Goal: Information Seeking & Learning: Find specific fact

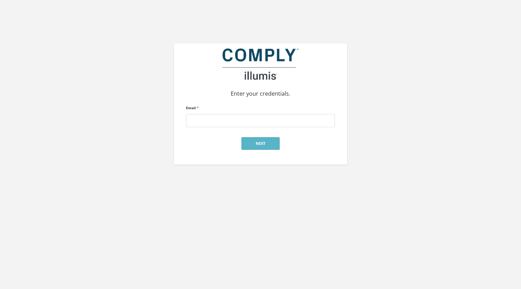
click at [212, 119] on input "Email *" at bounding box center [260, 120] width 149 height 13
type input "alan@reger-research.com"
click at [259, 147] on button "Next" at bounding box center [260, 143] width 38 height 12
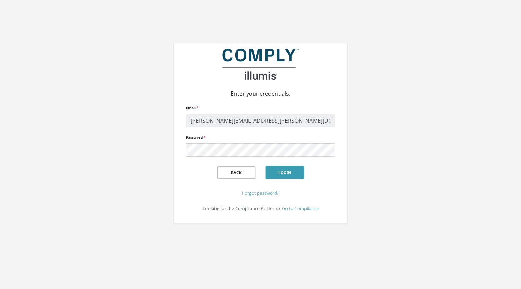
click at [278, 172] on button "Login" at bounding box center [285, 172] width 38 height 12
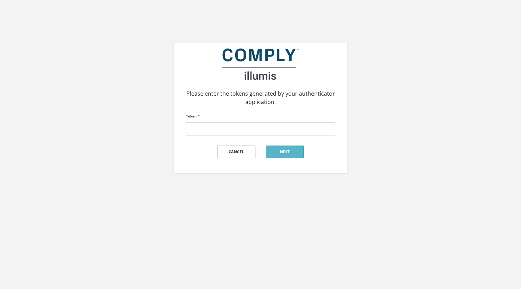
click at [465, 180] on div "Please enter the tokens generated by your authenticator application. Token * Ca…" at bounding box center [260, 137] width 521 height 275
click at [219, 135] on input "Token *" at bounding box center [260, 128] width 149 height 13
type input "781195"
click at [287, 152] on button "Next" at bounding box center [285, 151] width 38 height 12
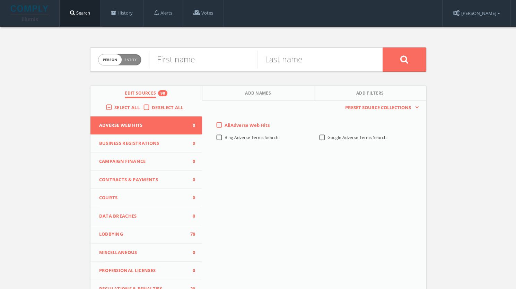
click at [455, 159] on div "Person Entity person First name Last name Edit Sources 98 Add Names Add Filters…" at bounding box center [258, 204] width 516 height 355
click at [132, 58] on span "Entity" at bounding box center [130, 59] width 12 height 5
checkbox input "true"
click at [191, 60] on input "text" at bounding box center [265, 60] width 233 height 18
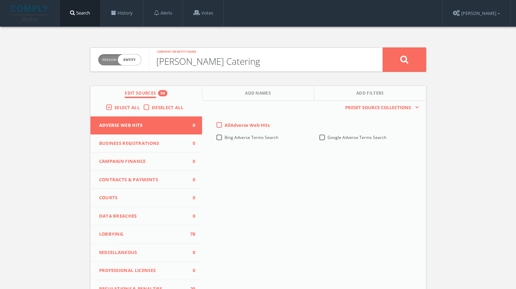
type input "[PERSON_NAME] Catering"
click at [114, 106] on label "Select All" at bounding box center [128, 107] width 29 height 7
click at [0, 0] on input "Select All" at bounding box center [0, 0] width 0 height 0
click at [114, 106] on label "Select All" at bounding box center [128, 107] width 29 height 7
click at [0, 0] on input "Select All" at bounding box center [0, 0] width 0 height 0
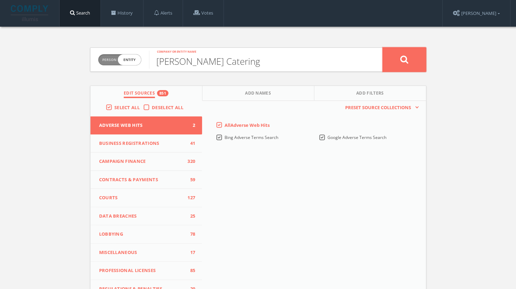
click at [409, 57] on button at bounding box center [403, 59] width 43 height 24
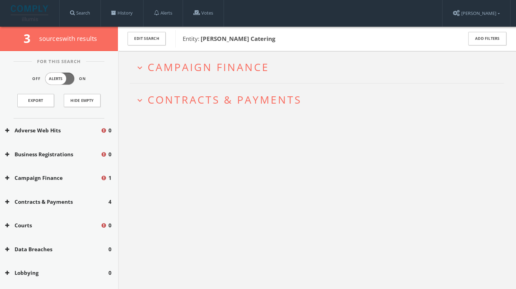
click at [198, 67] on span "Campaign Finance" at bounding box center [209, 67] width 122 height 14
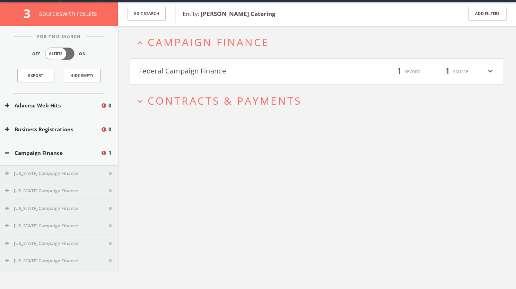
click at [198, 80] on h4 "Federal Campaign Finance filter_list 1 record 1 source expand_more" at bounding box center [316, 72] width 373 height 26
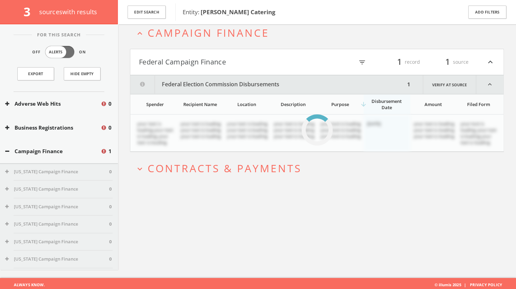
scroll to position [40, 0]
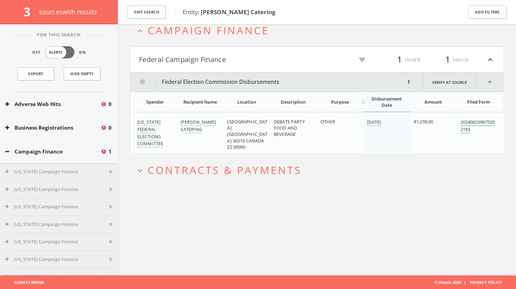
click at [468, 122] on link "202408209675202183" at bounding box center [477, 126] width 35 height 15
click at [259, 169] on span "Contracts & Payments" at bounding box center [225, 170] width 154 height 14
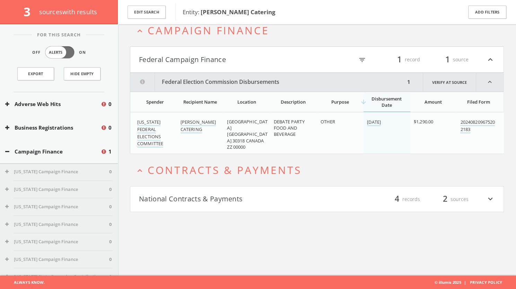
click at [262, 204] on h4 "National Contracts & Payments filter_list 4 records 2 sources expand_more" at bounding box center [316, 199] width 373 height 26
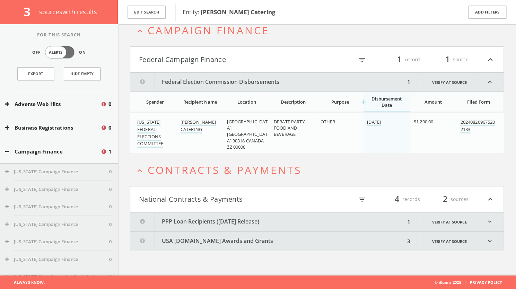
click at [259, 220] on button "PPP Loan Recipients (December 2020 Release)" at bounding box center [267, 221] width 275 height 19
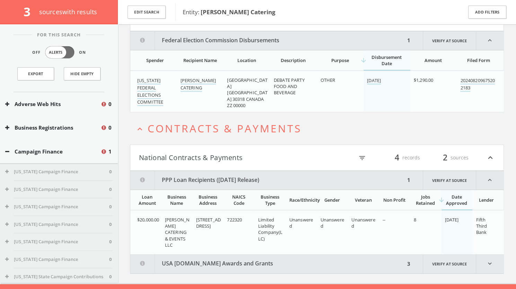
scroll to position [89, 0]
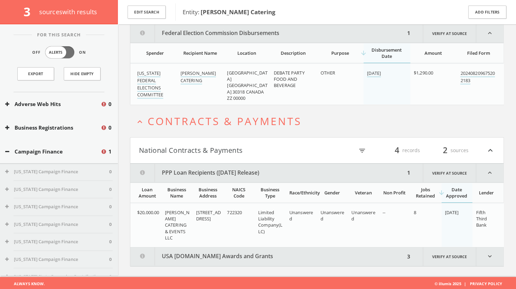
click at [275, 250] on button "USA Spending.gov Awards and Grants" at bounding box center [267, 256] width 275 height 19
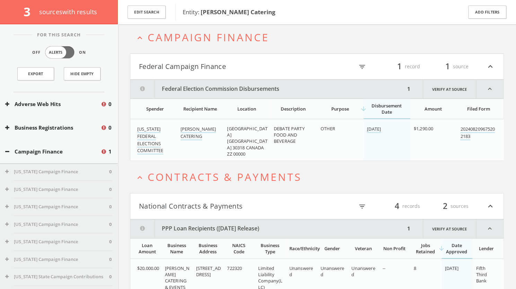
scroll to position [31, 0]
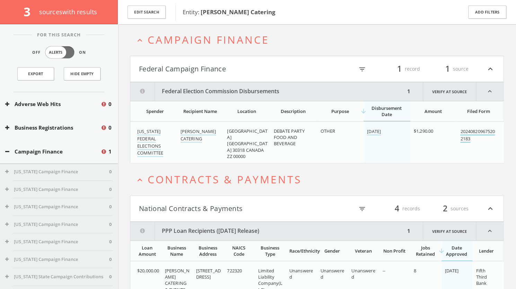
click at [472, 133] on link "202408209675202183" at bounding box center [477, 135] width 35 height 15
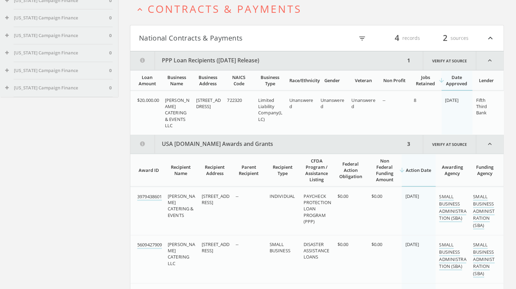
scroll to position [266, 0]
